Goal: Check status

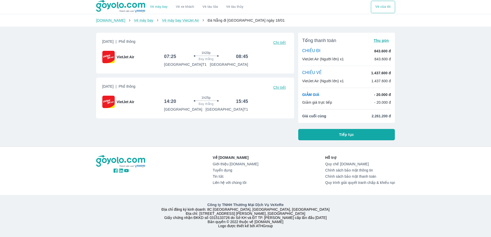
click at [388, 5] on button "Vé của tôi" at bounding box center [383, 7] width 24 height 12
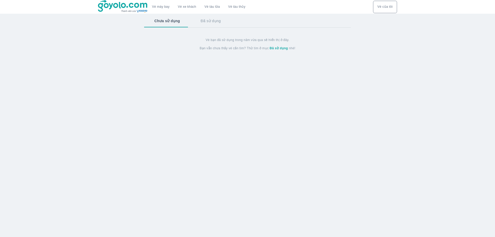
click at [387, 8] on button "Vé của tôi" at bounding box center [385, 7] width 24 height 12
click at [224, 27] on button "Đã sử dụng" at bounding box center [210, 20] width 41 height 13
click at [163, 24] on button "Chưa sử dụng" at bounding box center [166, 20] width 45 height 13
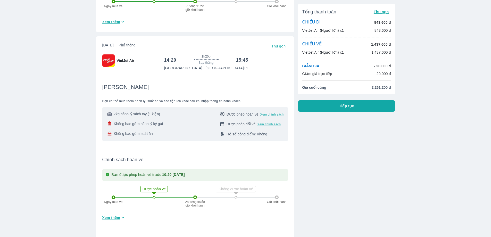
scroll to position [258, 0]
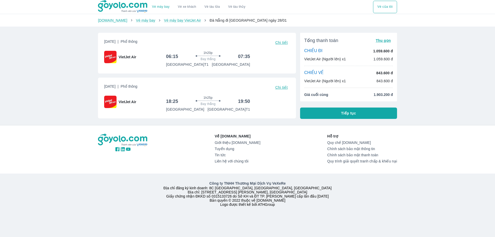
click at [285, 41] on span "Chi tiết" at bounding box center [281, 42] width 12 height 4
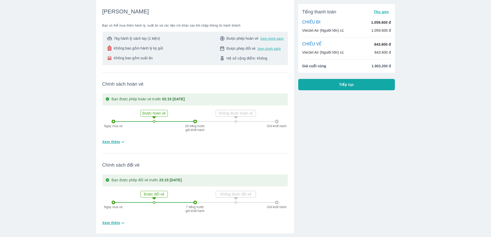
scroll to position [77, 0]
